Goal: Task Accomplishment & Management: Manage account settings

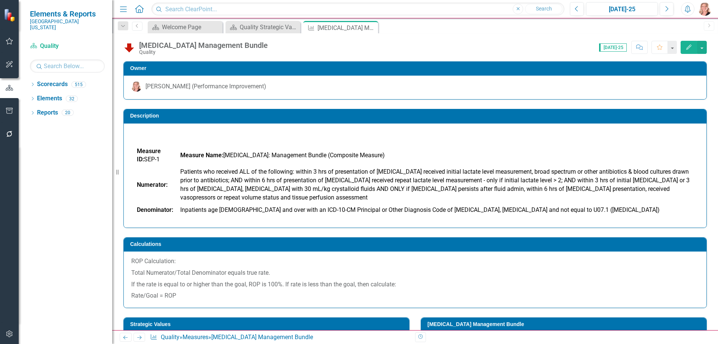
scroll to position [224, 0]
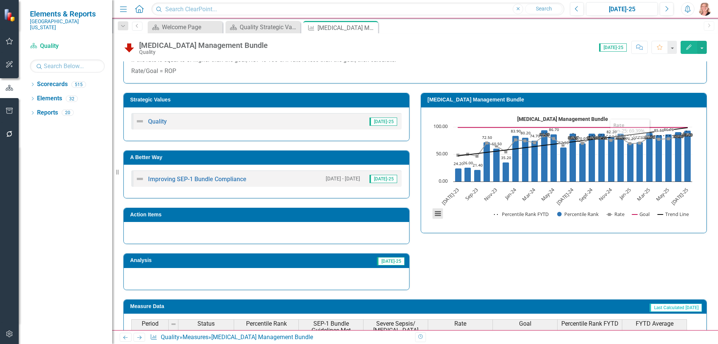
click at [434, 210] on button "View chart menu, Severe Sepsis and Septic Shock Management Bundle" at bounding box center [438, 213] width 10 height 10
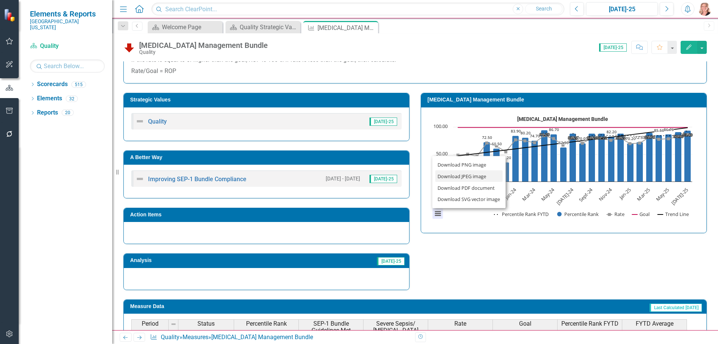
click at [461, 175] on li "Download JPEG image" at bounding box center [468, 176] width 67 height 12
click at [473, 221] on rect "Interactive chart" at bounding box center [561, 169] width 267 height 112
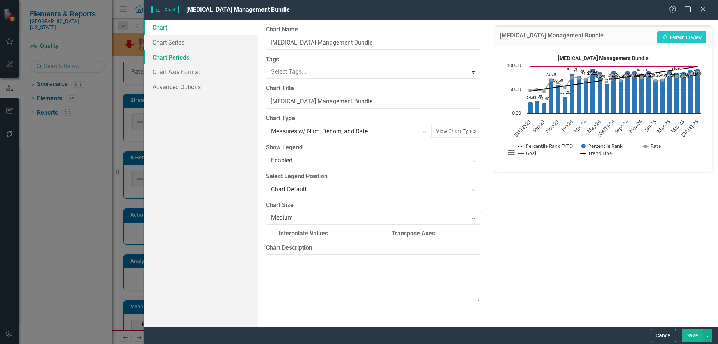
click at [174, 59] on link "Chart Periods" at bounding box center [201, 57] width 115 height 15
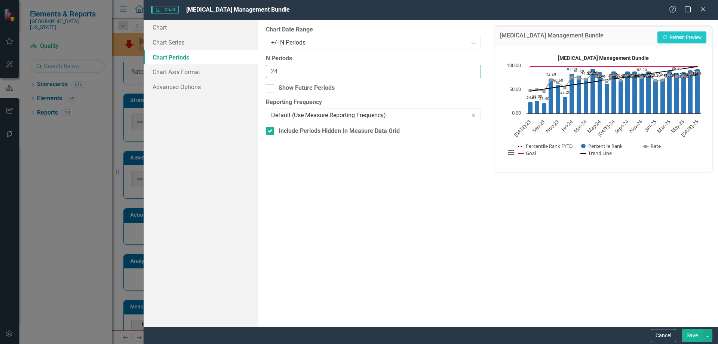
drag, startPoint x: 277, startPoint y: 70, endPoint x: 270, endPoint y: 71, distance: 7.9
click at [270, 71] on input "24" at bounding box center [373, 72] width 215 height 14
click at [687, 37] on button "Recalculate Refresh Preview" at bounding box center [681, 37] width 49 height 12
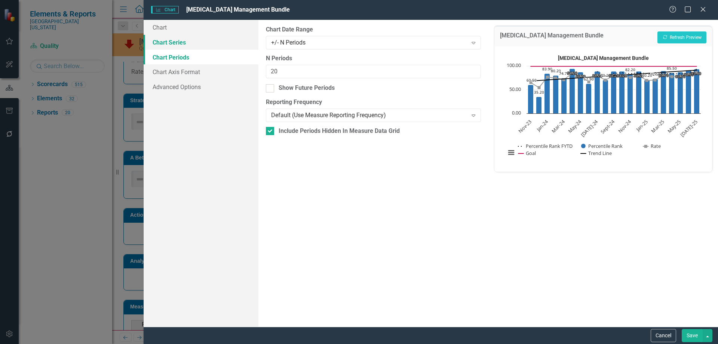
click at [172, 39] on link "Chart Series" at bounding box center [201, 42] width 115 height 15
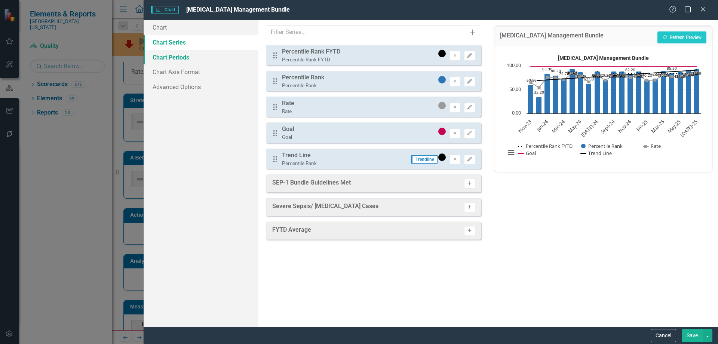
click at [172, 55] on link "Chart Periods" at bounding box center [201, 57] width 115 height 15
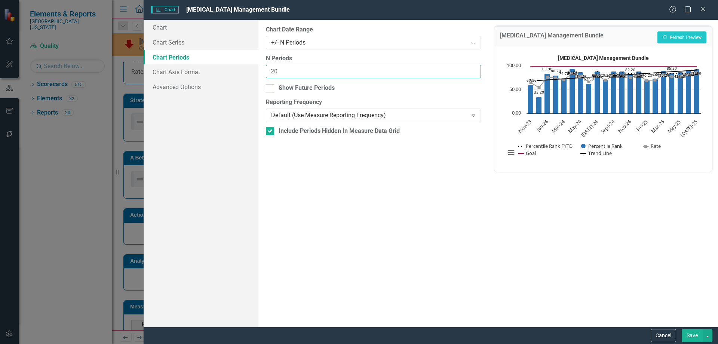
click at [294, 67] on input "20" at bounding box center [373, 72] width 215 height 14
click at [178, 43] on link "Chart Series" at bounding box center [201, 42] width 115 height 15
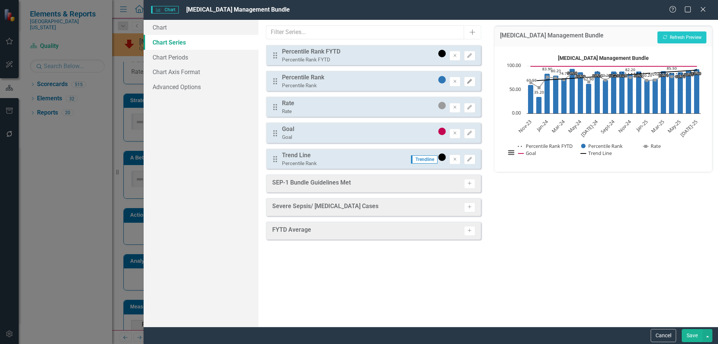
click at [470, 81] on icon "Edit" at bounding box center [470, 81] width 6 height 4
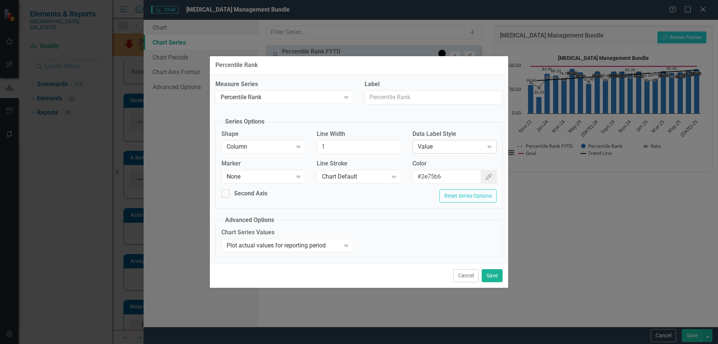
click at [458, 149] on div "Value" at bounding box center [451, 146] width 66 height 9
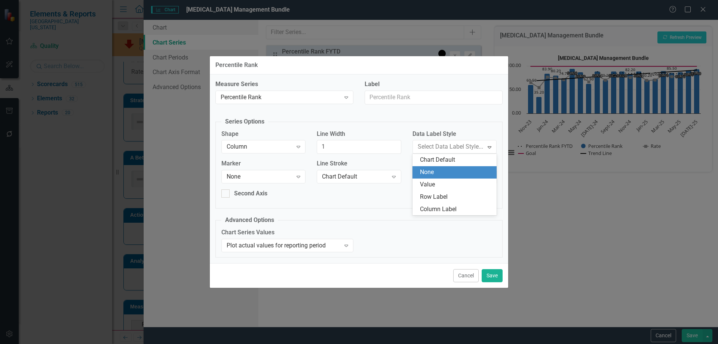
click at [450, 169] on div "None" at bounding box center [456, 172] width 72 height 9
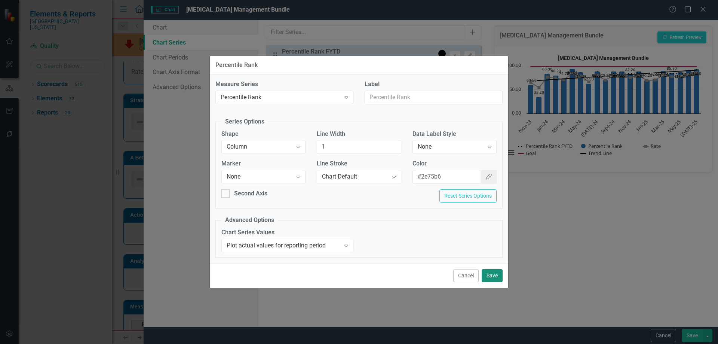
click at [498, 279] on button "Save" at bounding box center [491, 275] width 21 height 13
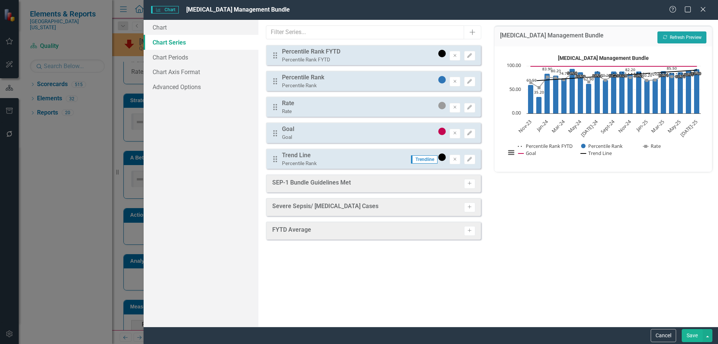
click at [682, 40] on button "Recalculate Refresh Preview" at bounding box center [681, 37] width 49 height 12
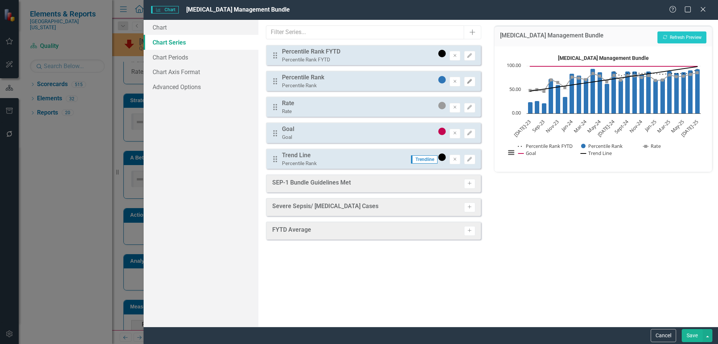
click at [468, 82] on icon "Edit" at bounding box center [470, 81] width 6 height 4
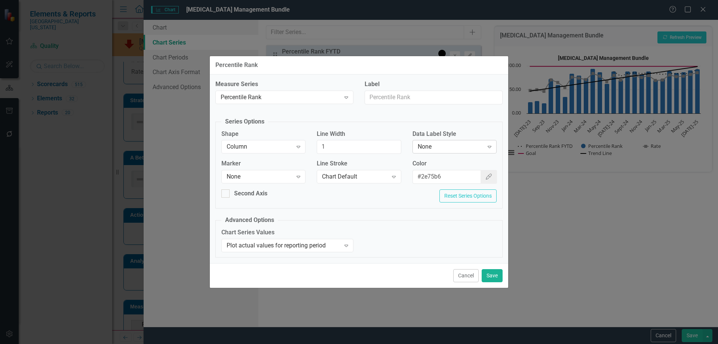
click at [445, 149] on div "None" at bounding box center [451, 146] width 66 height 9
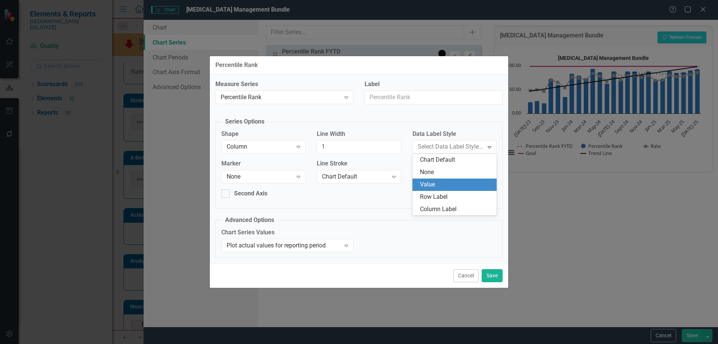
click at [442, 188] on div "Value" at bounding box center [456, 184] width 72 height 9
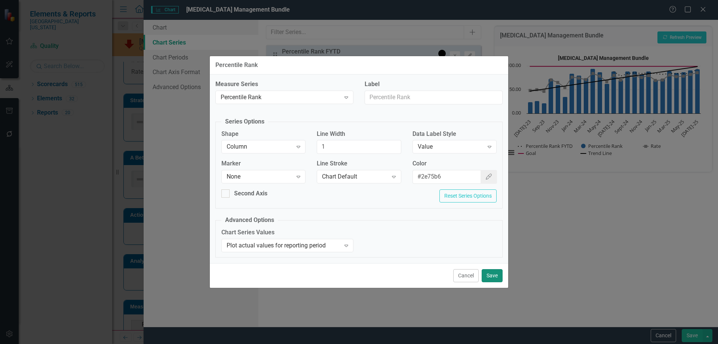
click at [487, 276] on button "Save" at bounding box center [491, 275] width 21 height 13
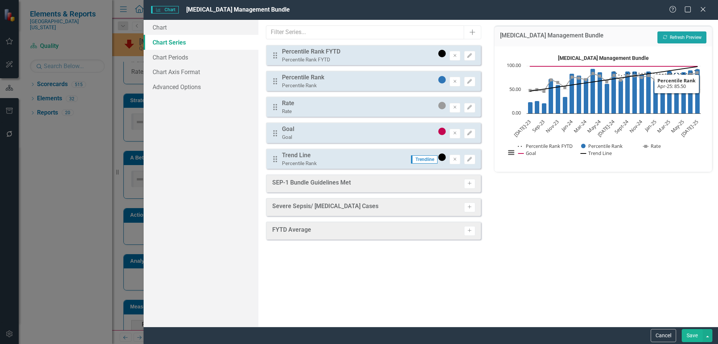
click at [682, 39] on button "Recalculate Refresh Preview" at bounding box center [681, 37] width 49 height 12
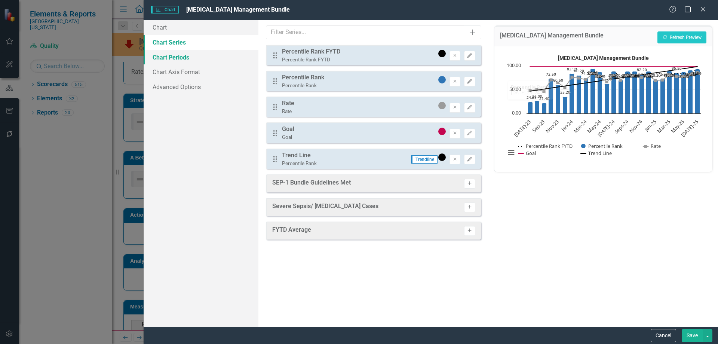
click at [195, 56] on link "Chart Periods" at bounding box center [201, 57] width 115 height 15
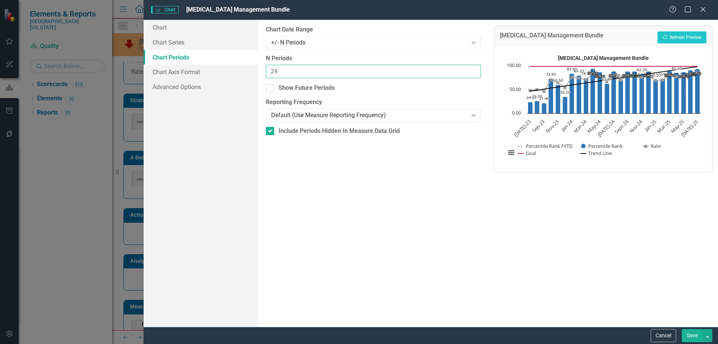
click at [301, 73] on input "24" at bounding box center [373, 72] width 215 height 14
click at [287, 71] on input "24" at bounding box center [373, 72] width 215 height 14
type input "2"
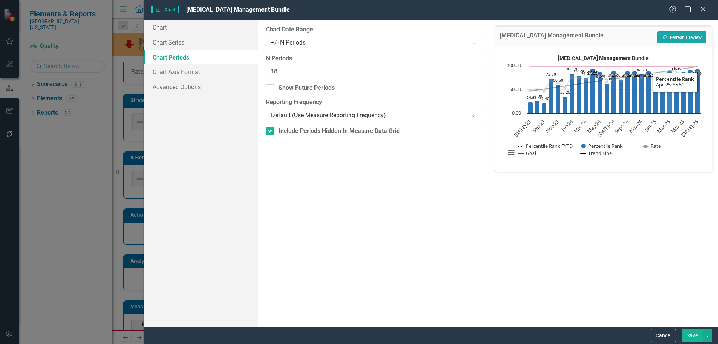
click at [679, 37] on button "Recalculate Refresh Preview" at bounding box center [681, 37] width 49 height 12
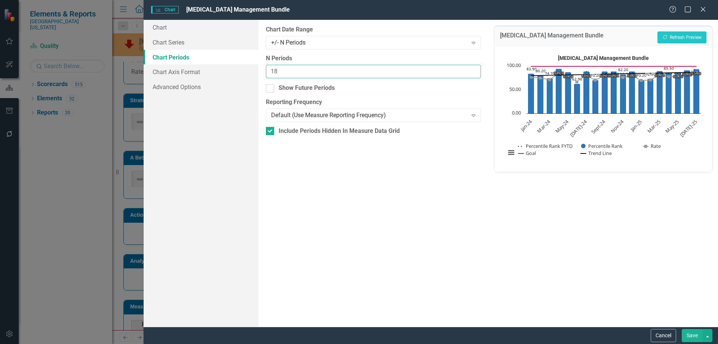
click at [287, 73] on input "18" at bounding box center [373, 72] width 215 height 14
type input "19"
click at [672, 38] on button "Recalculate Refresh Preview" at bounding box center [681, 37] width 49 height 12
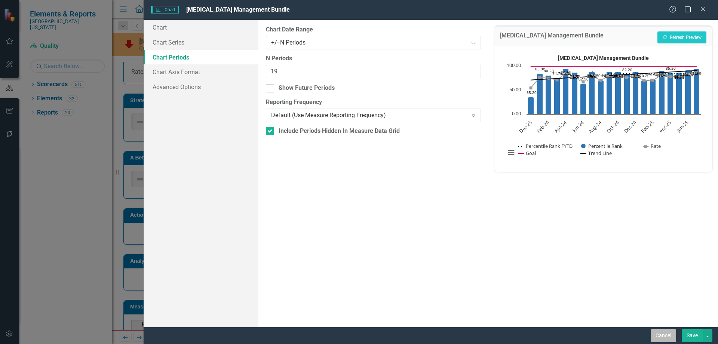
click at [656, 335] on button "Cancel" at bounding box center [662, 335] width 25 height 13
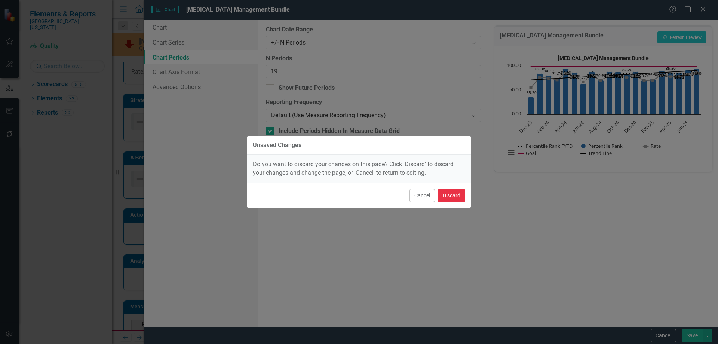
click at [462, 194] on button "Discard" at bounding box center [451, 195] width 27 height 13
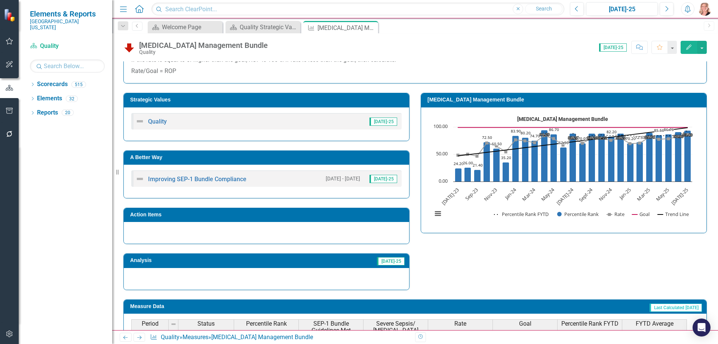
click at [491, 225] on div "[MEDICAL_DATA] Management Bundle Combination chart with 5 data series. The char…" at bounding box center [563, 169] width 285 height 125
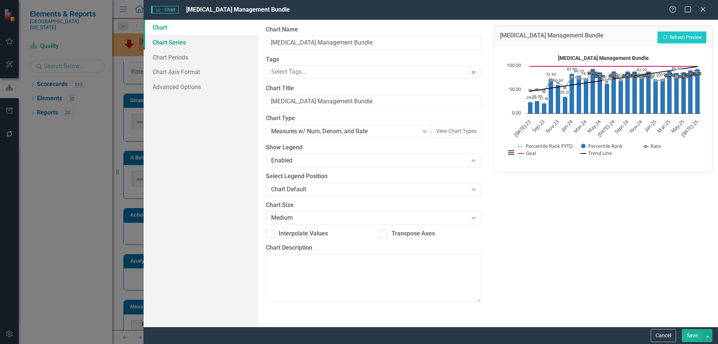
click at [190, 45] on link "Chart Series" at bounding box center [201, 42] width 115 height 15
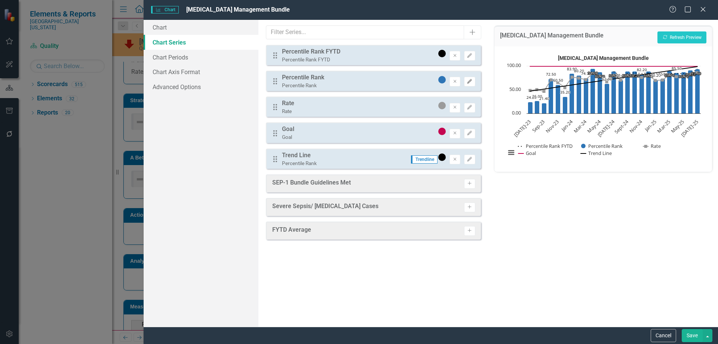
click at [471, 81] on icon "Edit" at bounding box center [470, 81] width 6 height 4
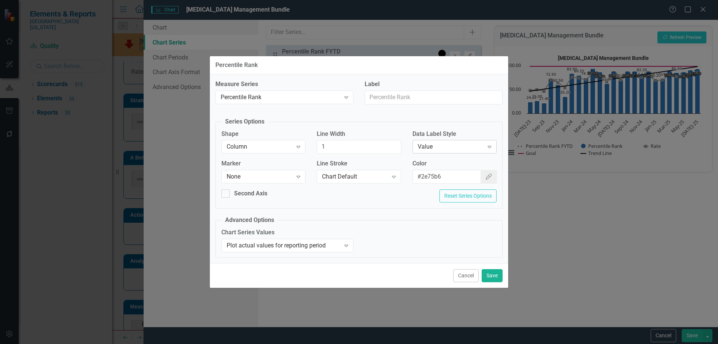
click at [457, 149] on div "Value" at bounding box center [451, 146] width 66 height 9
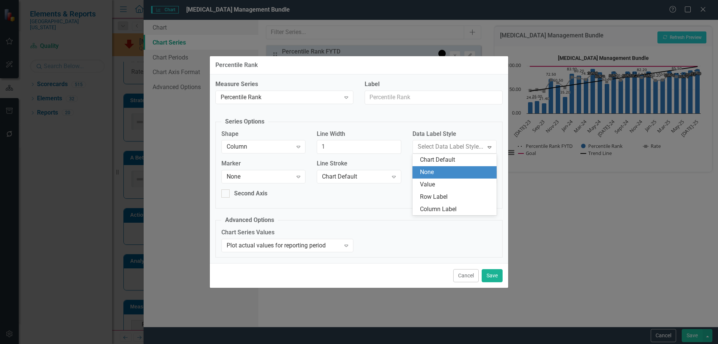
click at [447, 170] on div "None" at bounding box center [456, 172] width 72 height 9
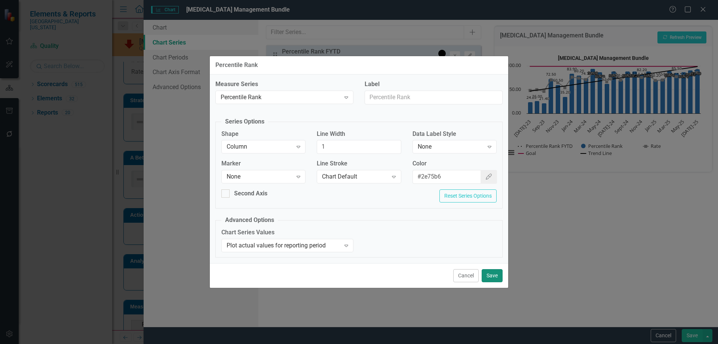
click at [498, 274] on button "Save" at bounding box center [491, 275] width 21 height 13
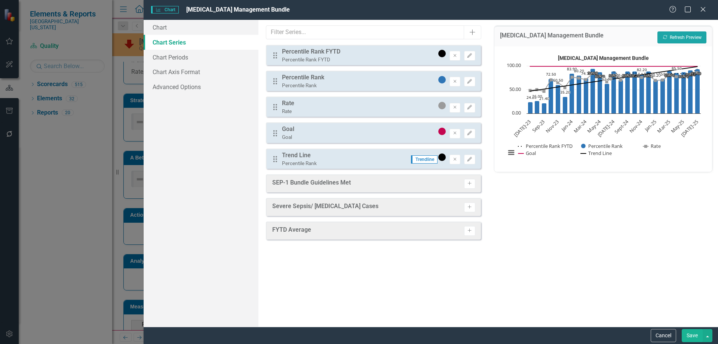
click at [678, 37] on button "Recalculate Refresh Preview" at bounding box center [681, 37] width 49 height 12
click at [453, 160] on icon "Remove" at bounding box center [455, 159] width 6 height 4
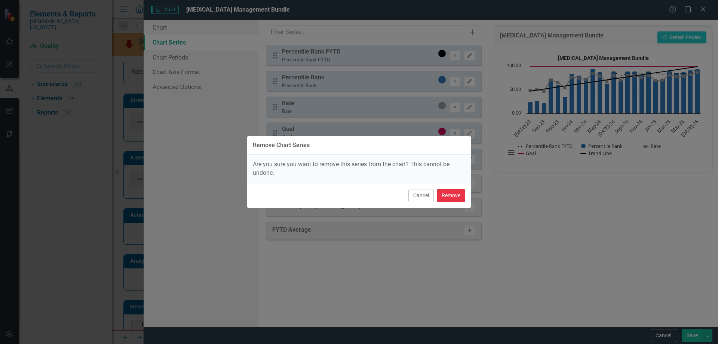
click at [449, 197] on button "Remove" at bounding box center [451, 195] width 28 height 13
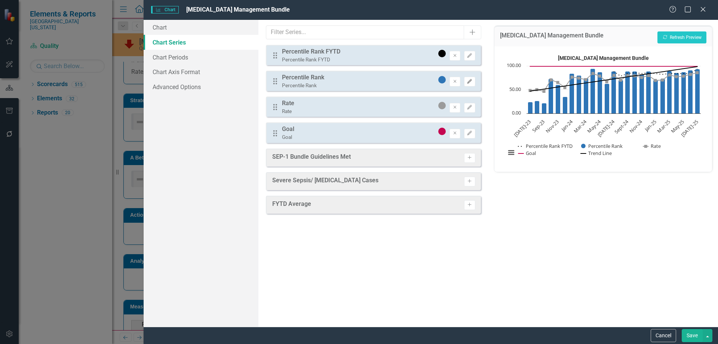
click at [467, 81] on icon "Edit" at bounding box center [470, 81] width 6 height 4
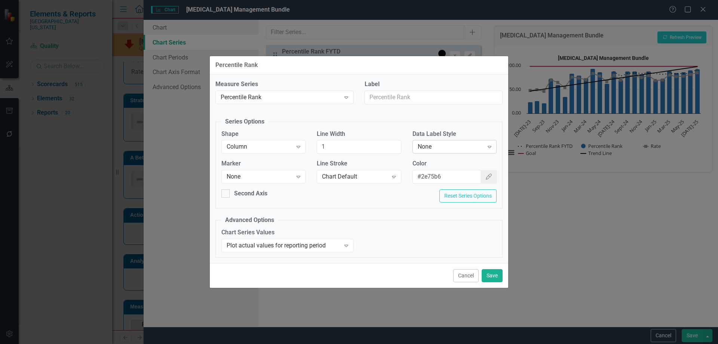
click at [441, 144] on div "None" at bounding box center [451, 146] width 66 height 9
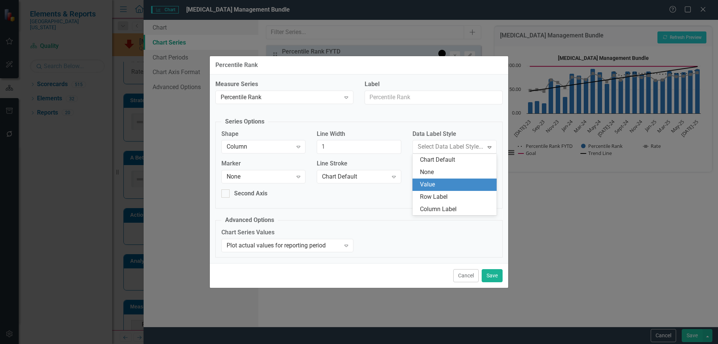
click at [435, 182] on div "Value" at bounding box center [456, 184] width 72 height 9
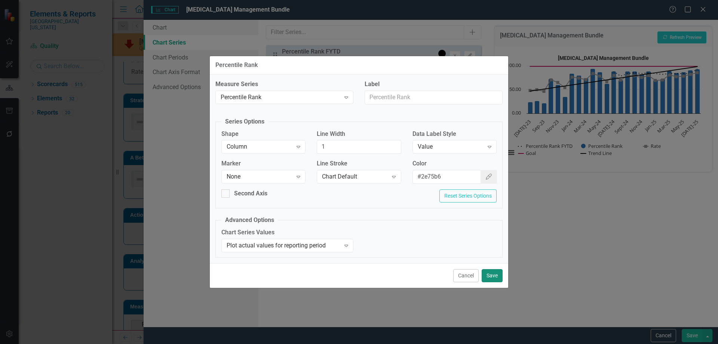
click at [493, 281] on button "Save" at bounding box center [491, 275] width 21 height 13
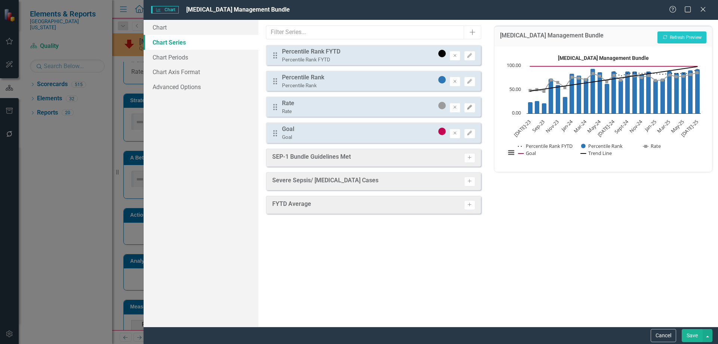
click at [471, 111] on button "Edit" at bounding box center [469, 108] width 11 height 10
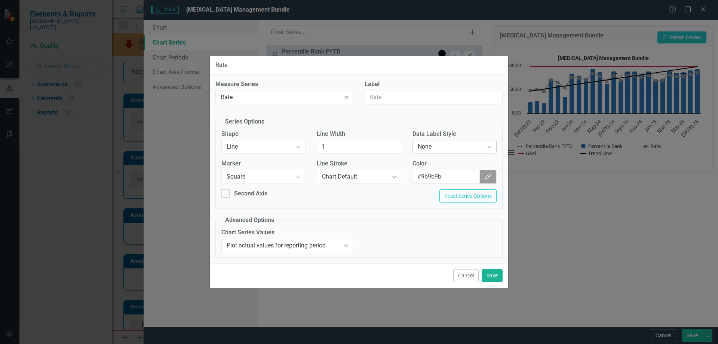
click at [458, 146] on div "None" at bounding box center [451, 146] width 66 height 9
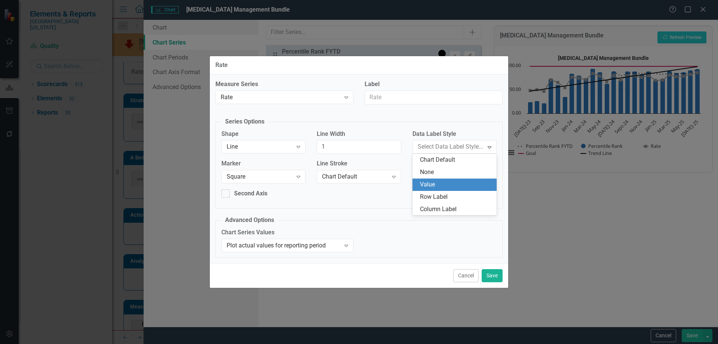
click at [442, 189] on div "Value" at bounding box center [454, 184] width 84 height 12
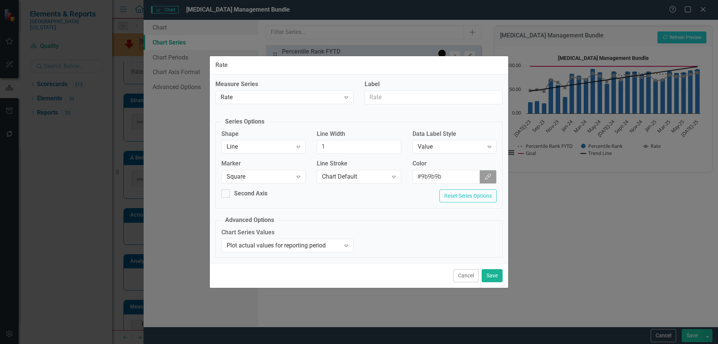
click at [495, 266] on div "Cancel Save" at bounding box center [359, 275] width 298 height 25
click at [495, 271] on button "Save" at bounding box center [491, 275] width 21 height 13
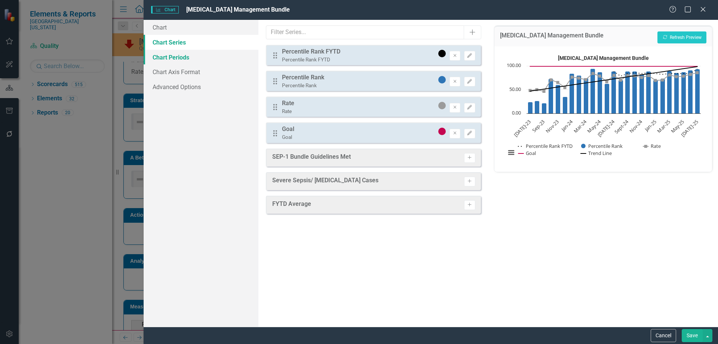
click at [196, 57] on link "Chart Periods" at bounding box center [201, 57] width 115 height 15
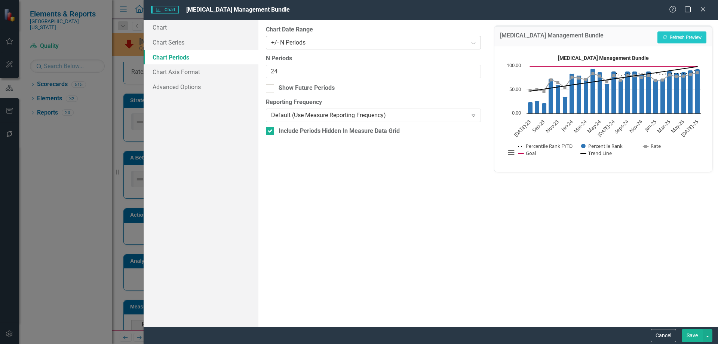
click at [316, 41] on div "+/- N Periods" at bounding box center [369, 42] width 196 height 9
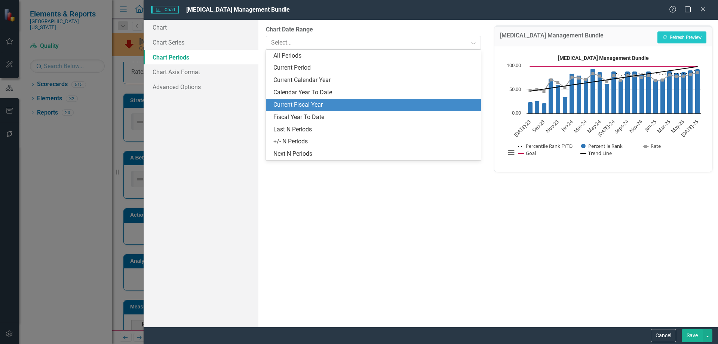
click at [318, 109] on div "Current Fiscal Year" at bounding box center [373, 105] width 215 height 12
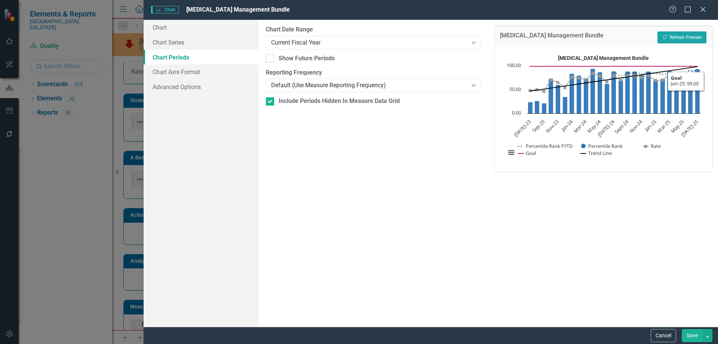
click at [683, 35] on button "Recalculate Refresh Preview" at bounding box center [681, 37] width 49 height 12
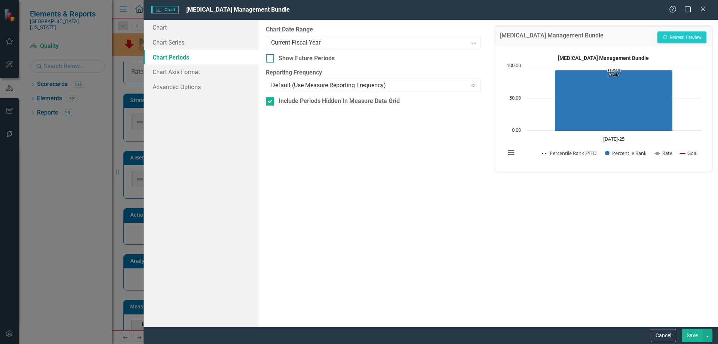
click at [267, 60] on div at bounding box center [270, 58] width 8 height 8
click at [267, 59] on input "Show Future Periods" at bounding box center [268, 56] width 5 height 5
checkbox input "true"
click at [673, 40] on button "Recalculate Refresh Preview" at bounding box center [681, 37] width 49 height 12
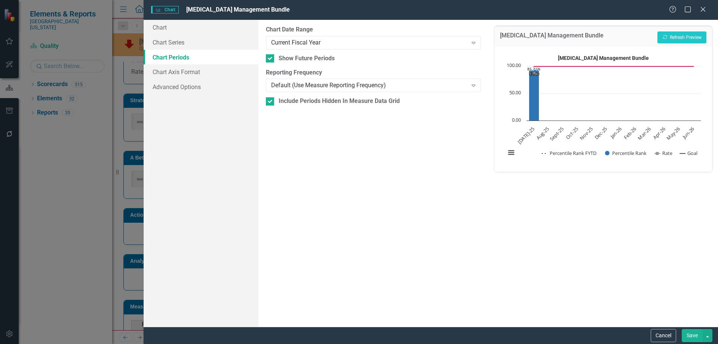
click at [685, 332] on button "Save" at bounding box center [691, 335] width 21 height 13
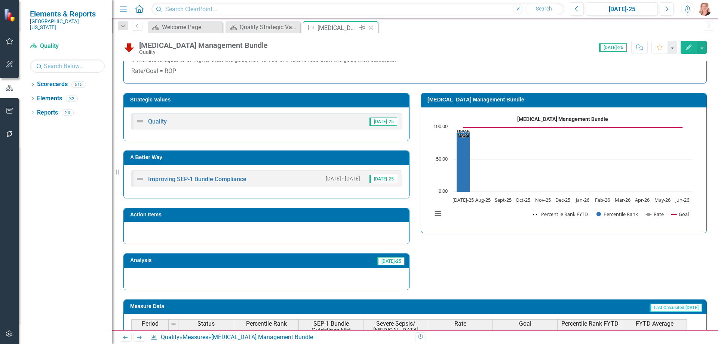
click at [371, 27] on icon at bounding box center [371, 28] width 4 height 4
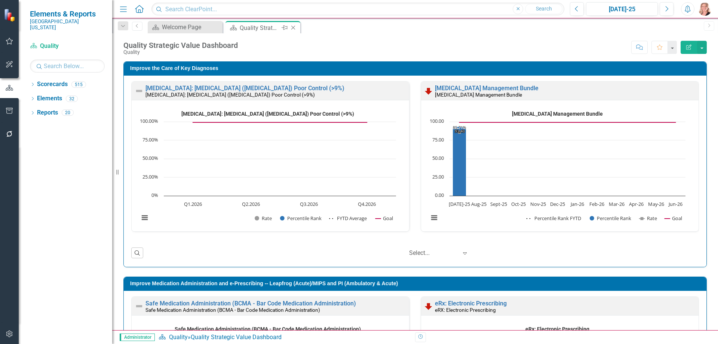
click at [294, 28] on icon "Close" at bounding box center [292, 28] width 7 height 6
